Goal: Information Seeking & Learning: Learn about a topic

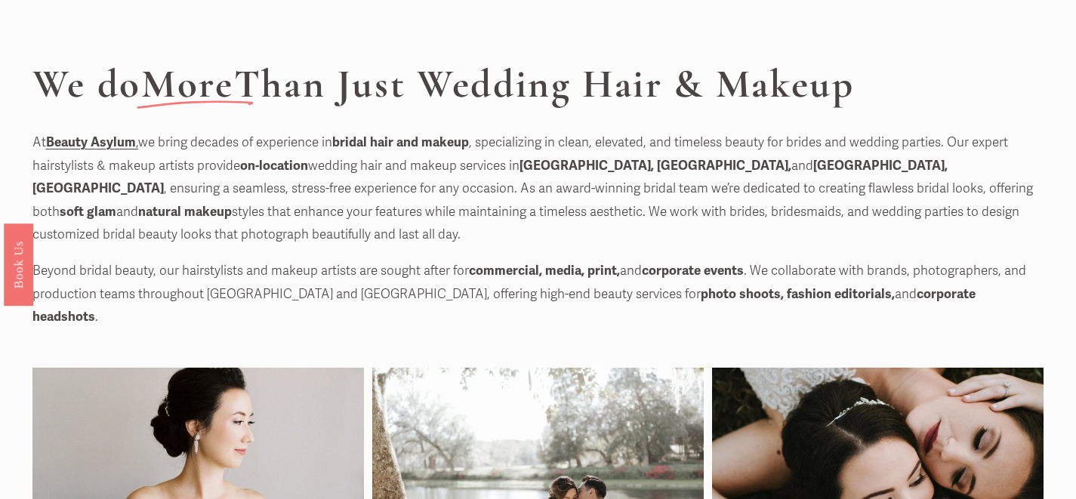
scroll to position [47, 0]
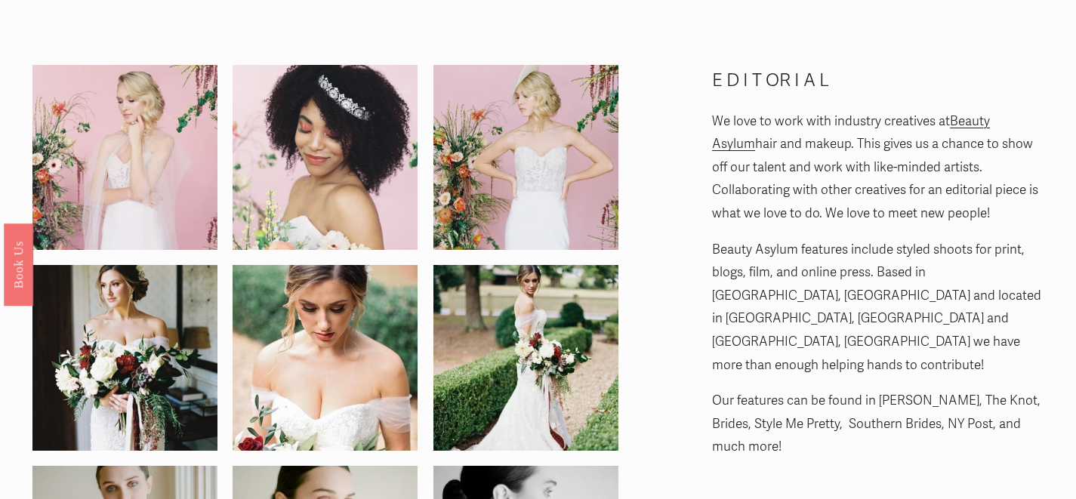
scroll to position [74, 0]
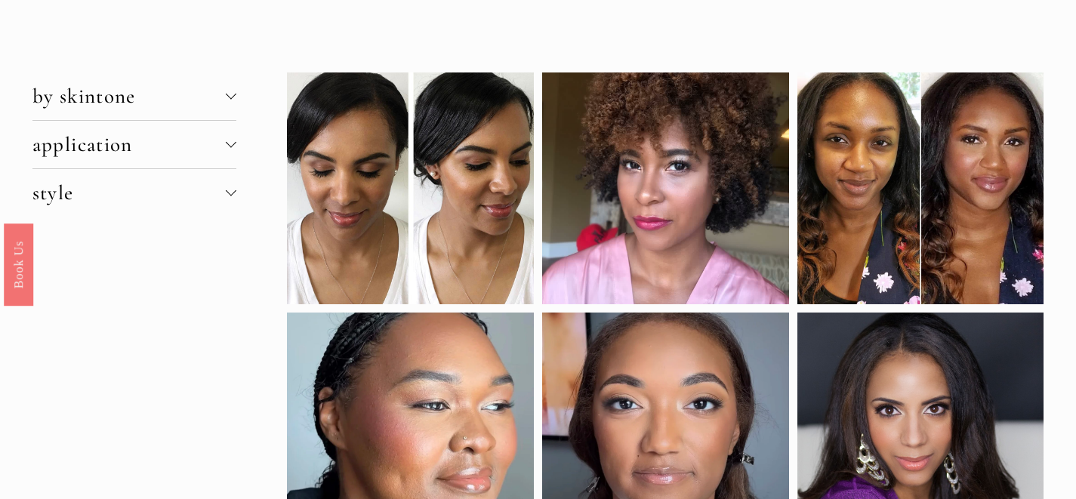
scroll to position [69, 0]
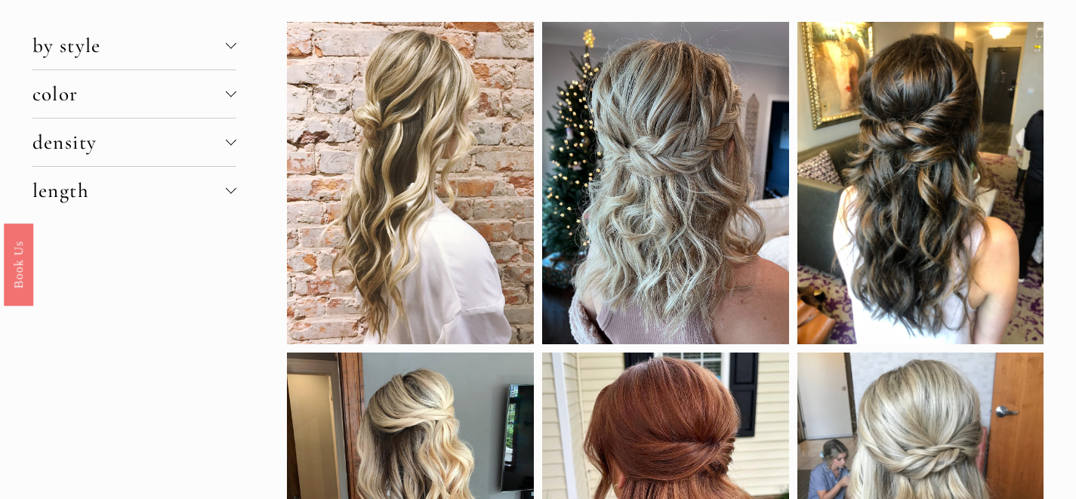
scroll to position [48, 0]
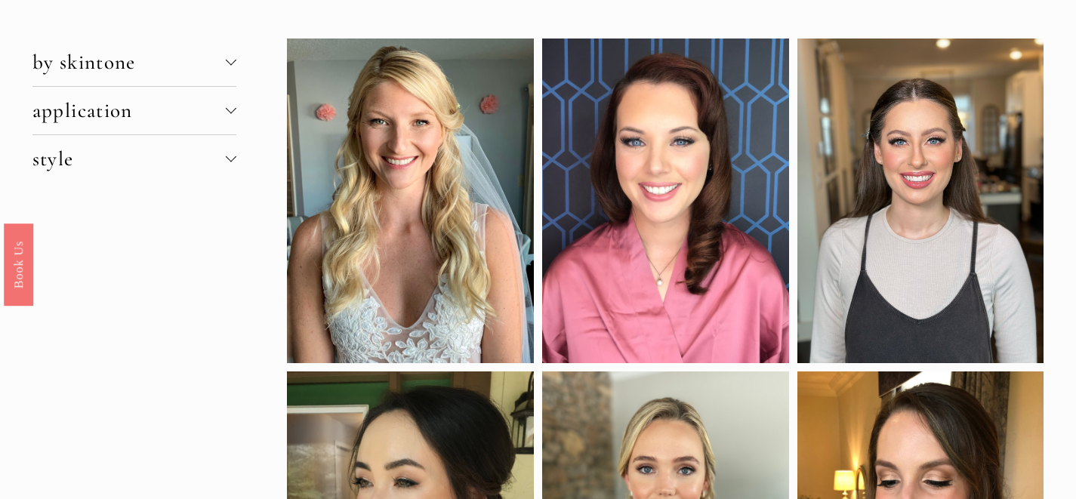
scroll to position [5, 0]
